Goal: Transaction & Acquisition: Purchase product/service

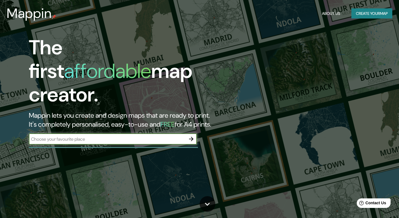
type input "d"
type input "freeway park"
click at [192, 137] on icon "button" at bounding box center [191, 139] width 4 height 4
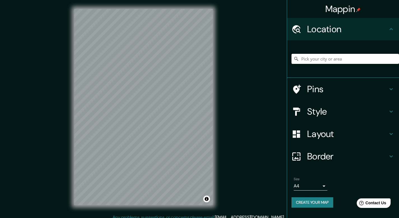
click at [321, 61] on input "Pick your city or area" at bounding box center [345, 59] width 108 height 10
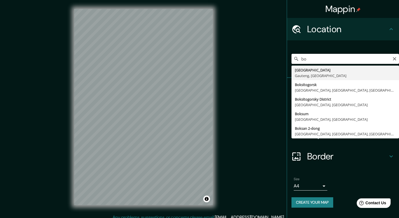
type input "b"
type input "[STREET_ADDRESS]"
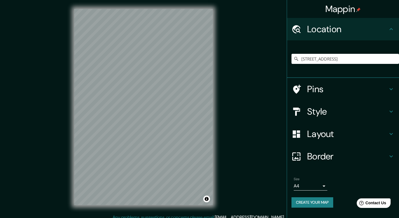
click at [393, 88] on icon at bounding box center [391, 89] width 7 height 7
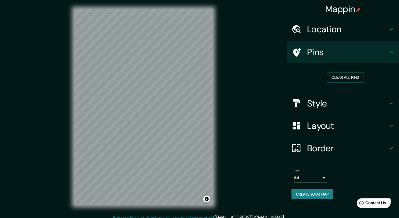
click at [311, 51] on h4 "Pins" at bounding box center [347, 51] width 81 height 11
